Goal: Task Accomplishment & Management: Use online tool/utility

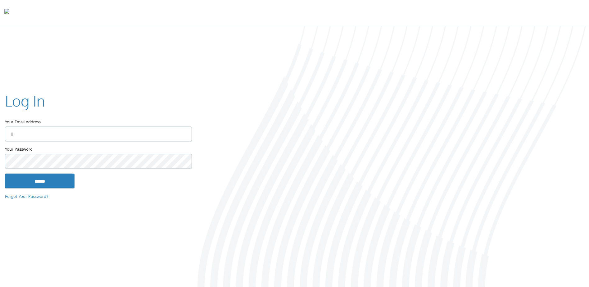
type input "**********"
click at [31, 184] on input "******" at bounding box center [40, 181] width 70 height 15
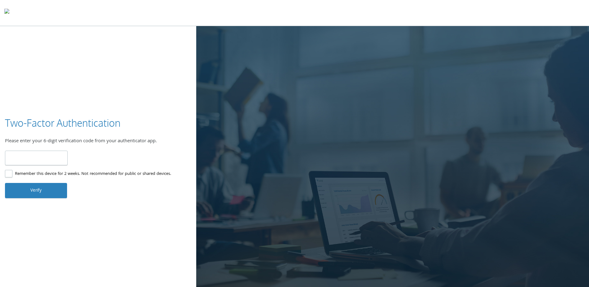
click at [41, 156] on input "number" at bounding box center [36, 158] width 63 height 15
type input "******"
